Goal: Entertainment & Leisure: Consume media (video, audio)

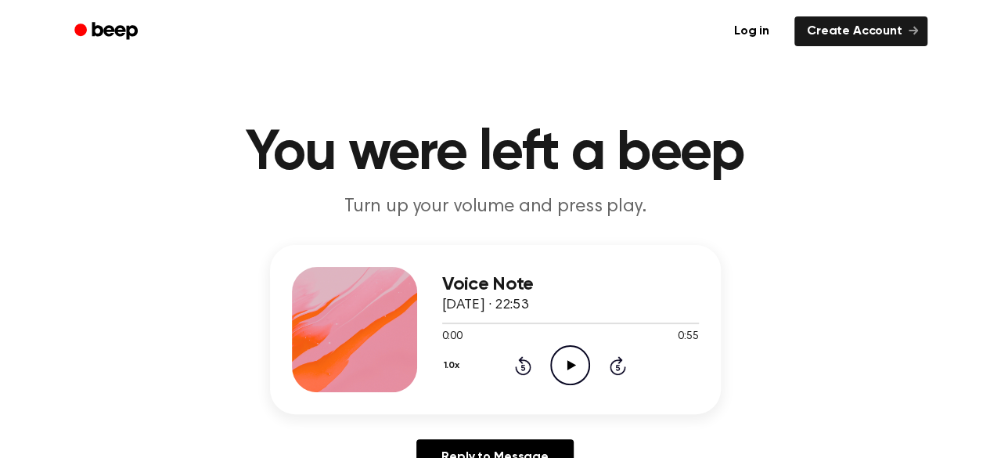
click at [562, 376] on icon "Play Audio" at bounding box center [570, 365] width 40 height 40
click at [563, 369] on icon "Play Audio" at bounding box center [570, 365] width 40 height 40
click at [558, 355] on icon "Play Audio" at bounding box center [570, 365] width 40 height 40
click at [641, 322] on div at bounding box center [570, 323] width 257 height 2
click at [589, 364] on circle at bounding box center [570, 365] width 38 height 38
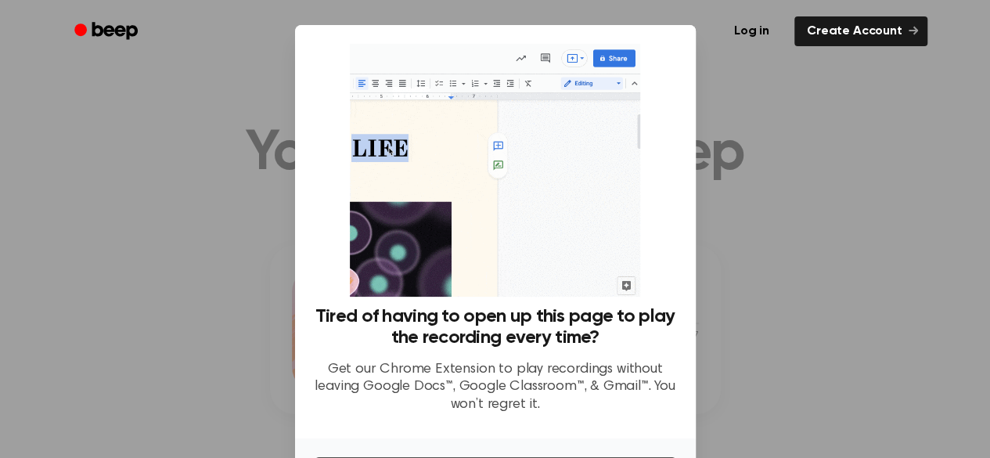
click at [837, 74] on div at bounding box center [495, 229] width 990 height 458
click at [710, 117] on div at bounding box center [495, 229] width 990 height 458
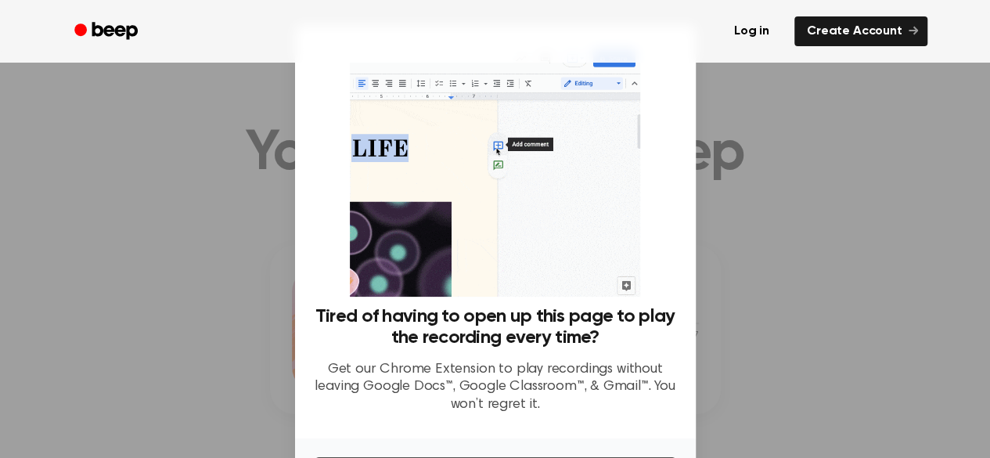
scroll to position [157, 0]
click at [808, 142] on div at bounding box center [495, 229] width 990 height 458
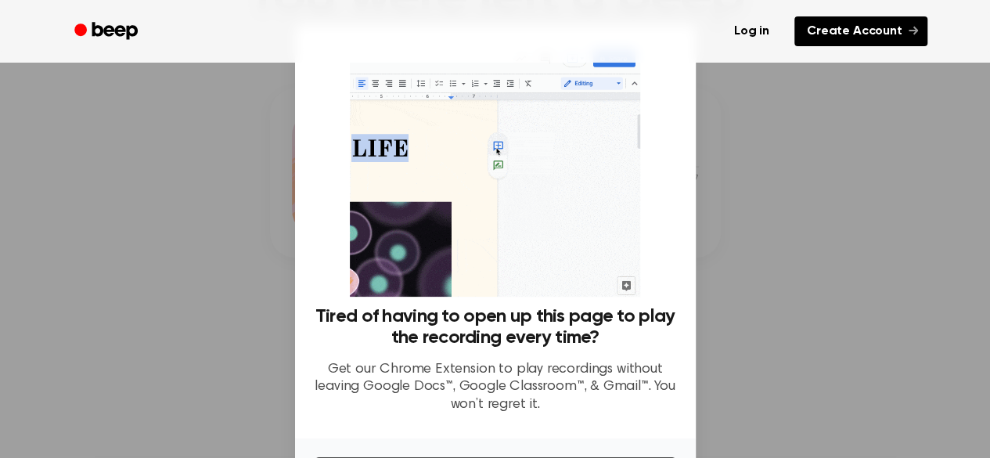
click at [812, 37] on link "Create Account" at bounding box center [860, 31] width 133 height 30
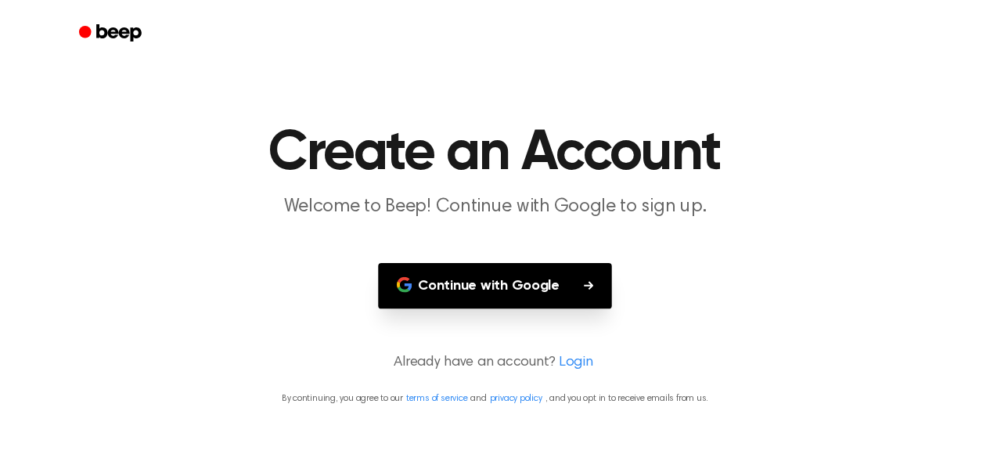
scroll to position [157, 0]
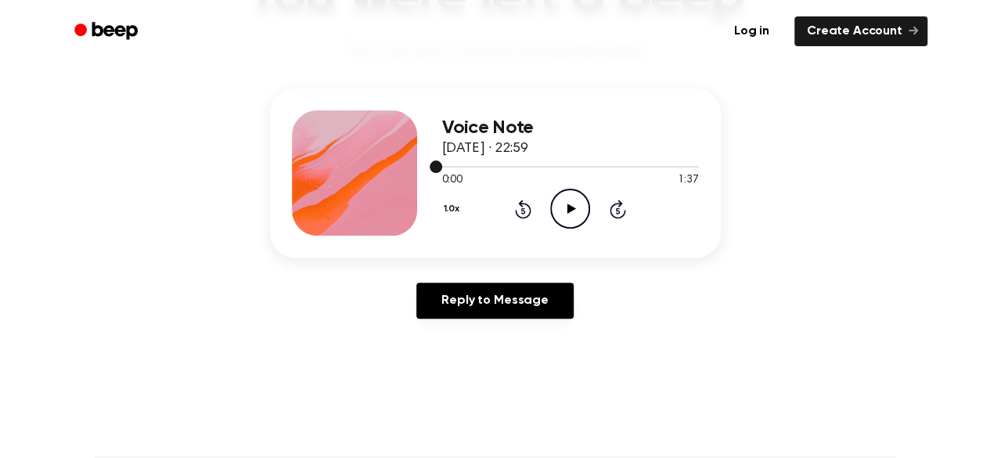
click at [634, 164] on div at bounding box center [570, 166] width 257 height 13
click at [556, 212] on icon "Play Audio" at bounding box center [570, 209] width 40 height 40
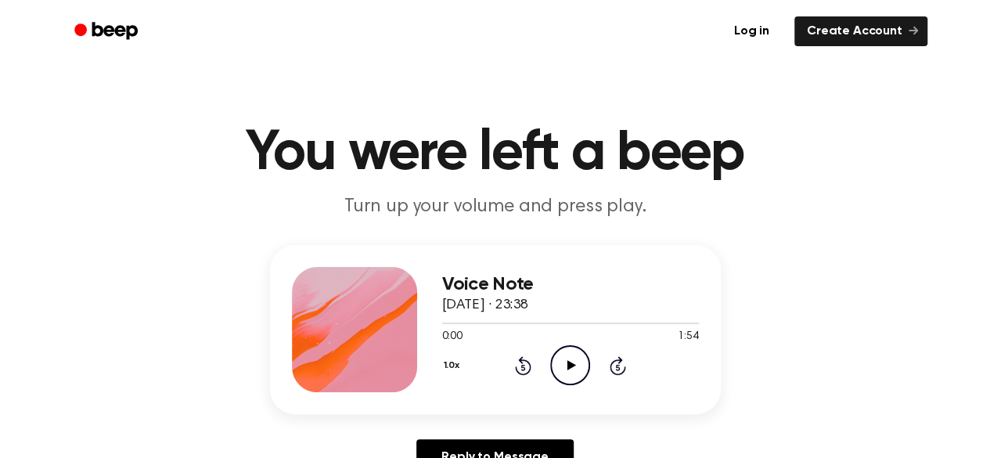
click at [578, 363] on icon "Play Audio" at bounding box center [570, 365] width 40 height 40
